Goal: Find specific page/section: Find specific page/section

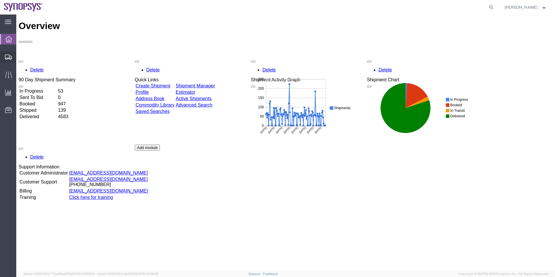
click at [0, 0] on span "Shipment Manager" at bounding box center [0, 0] width 0 height 0
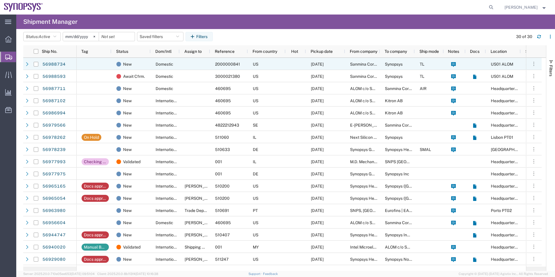
click at [169, 66] on div "Domestic" at bounding box center [165, 64] width 29 height 12
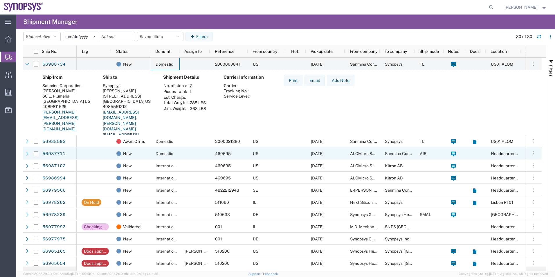
click at [155, 150] on div "Domestic" at bounding box center [165, 153] width 29 height 12
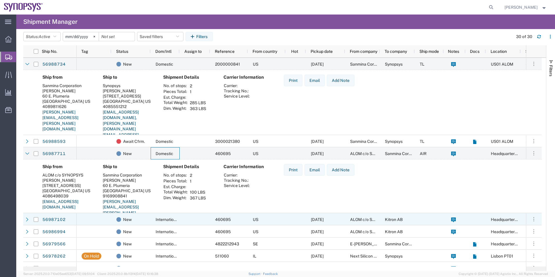
click at [151, 222] on div "International" at bounding box center [165, 219] width 29 height 12
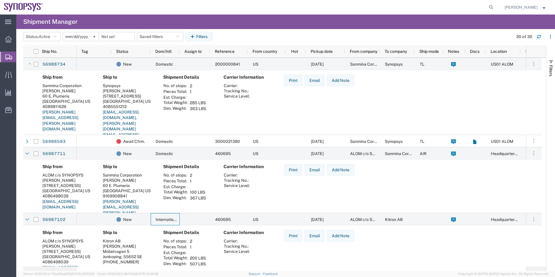
scroll to position [58, 0]
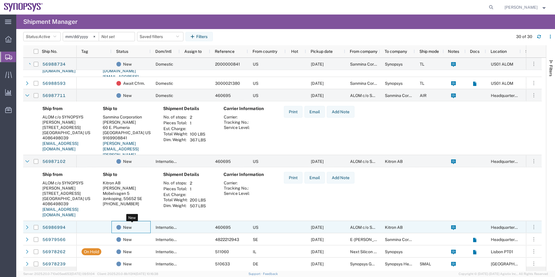
click at [144, 230] on div "New" at bounding box center [132, 227] width 32 height 12
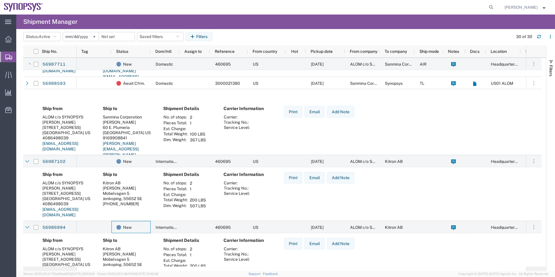
scroll to position [116, 0]
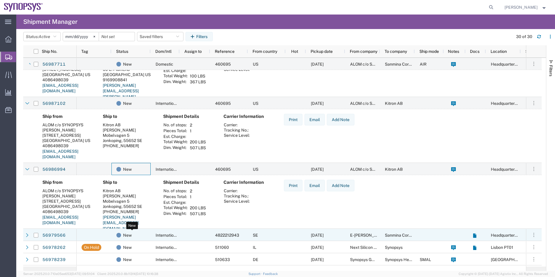
click at [145, 233] on div "New" at bounding box center [132, 235] width 32 height 12
